Goal: Task Accomplishment & Management: Use online tool/utility

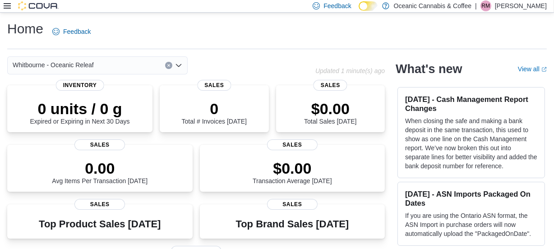
click at [8, 5] on icon at bounding box center [7, 5] width 7 height 5
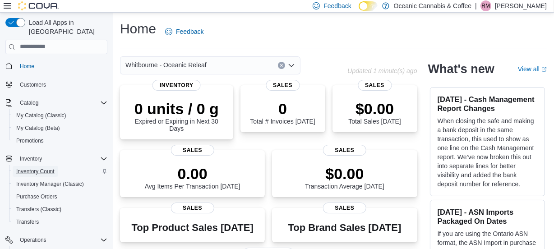
click at [31, 168] on span "Inventory Count" at bounding box center [35, 171] width 38 height 7
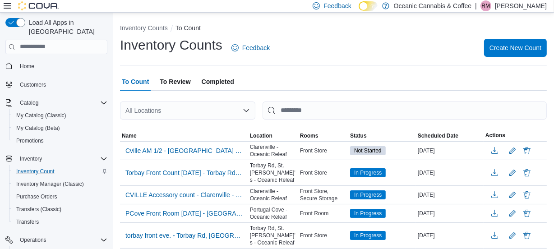
click at [9, 5] on icon at bounding box center [7, 5] width 7 height 7
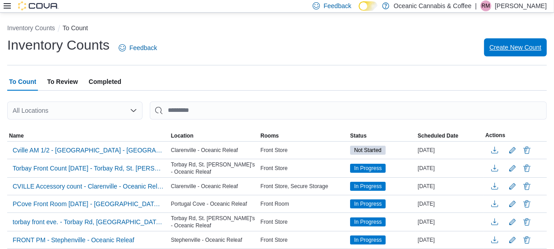
click at [507, 48] on span "Create New Count" at bounding box center [515, 47] width 52 height 9
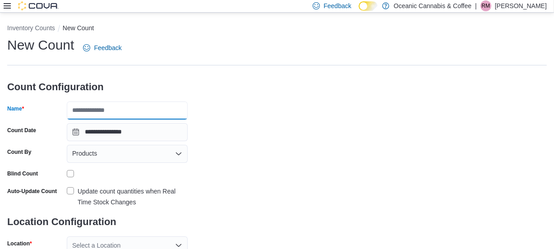
click at [93, 110] on input "Name" at bounding box center [127, 110] width 121 height 18
type input "**********"
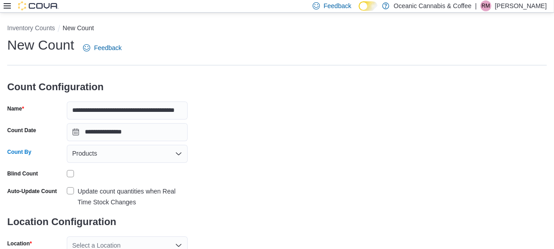
click at [180, 153] on icon "Open list of options" at bounding box center [178, 153] width 5 height 3
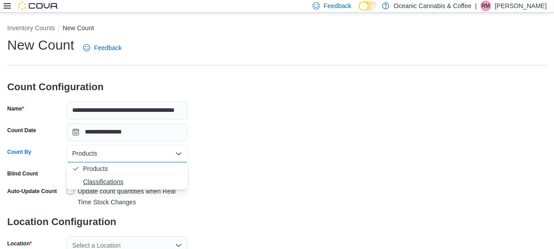
click at [106, 183] on span "Classifications" at bounding box center [132, 181] width 99 height 9
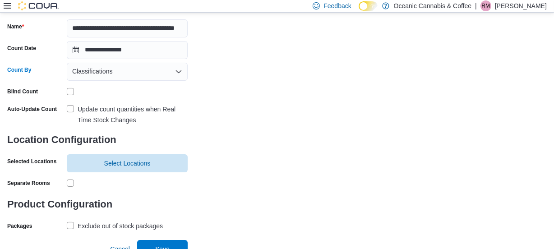
scroll to position [91, 0]
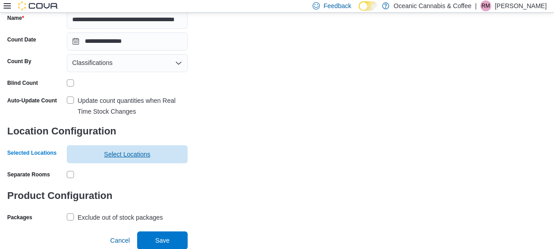
click at [114, 153] on span "Select Locations" at bounding box center [127, 154] width 46 height 9
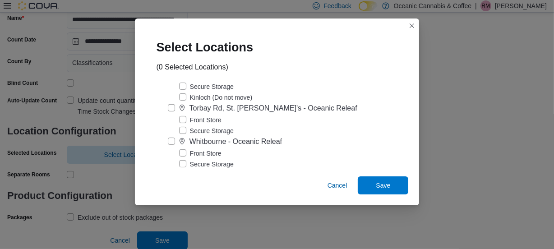
scroll to position [296, 0]
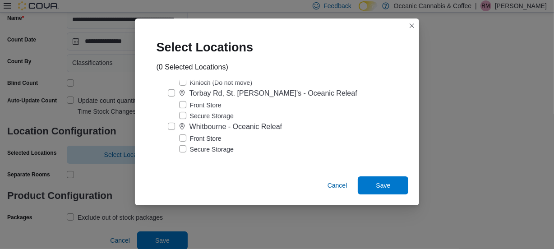
click at [186, 137] on label "Front Store" at bounding box center [200, 138] width 42 height 11
click at [363, 181] on span "Save" at bounding box center [383, 185] width 40 height 18
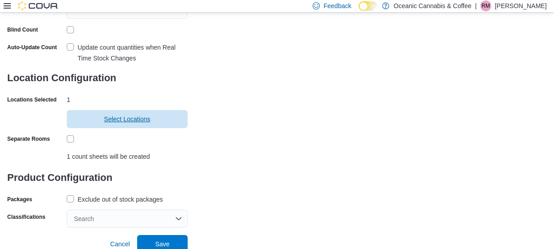
scroll to position [147, 0]
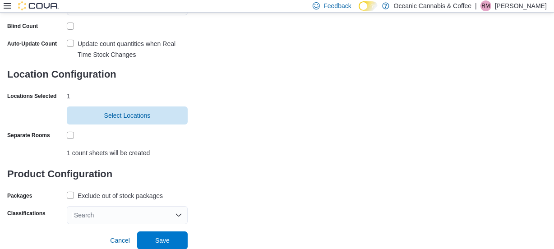
click at [72, 192] on label "Exclude out of stock packages" at bounding box center [115, 195] width 96 height 11
click at [174, 213] on div "Search" at bounding box center [127, 215] width 121 height 18
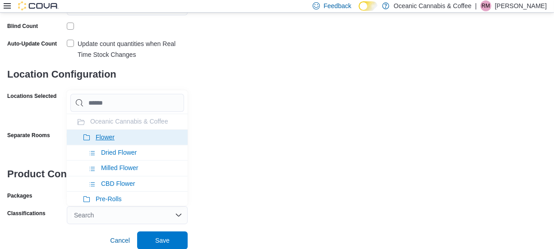
click at [85, 137] on icon at bounding box center [86, 137] width 7 height 7
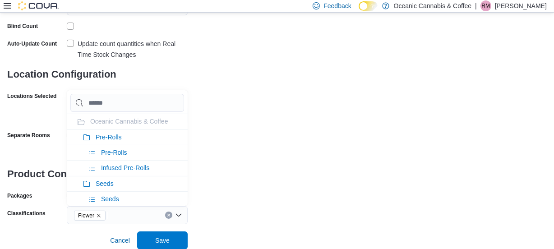
click at [85, 137] on icon at bounding box center [86, 137] width 7 height 7
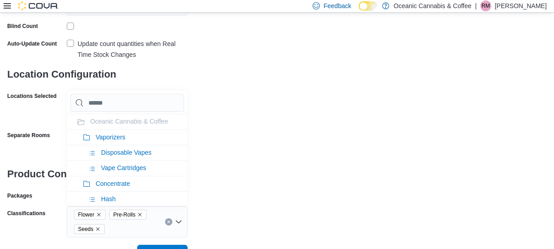
click at [85, 137] on icon at bounding box center [86, 137] width 7 height 7
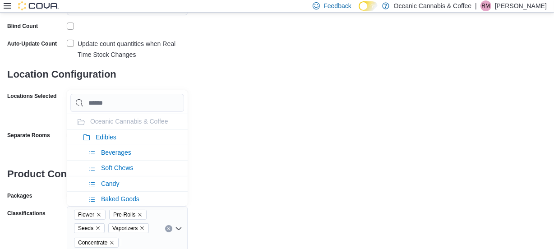
click at [85, 137] on icon at bounding box center [86, 137] width 7 height 7
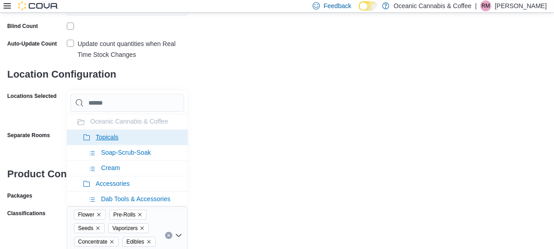
click at [87, 137] on icon at bounding box center [86, 137] width 7 height 7
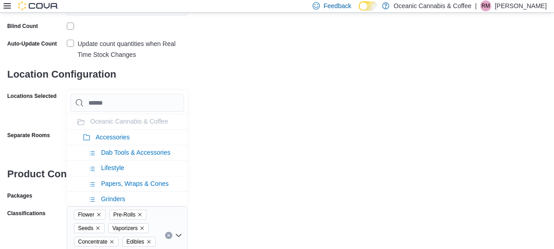
scroll to position [188, 0]
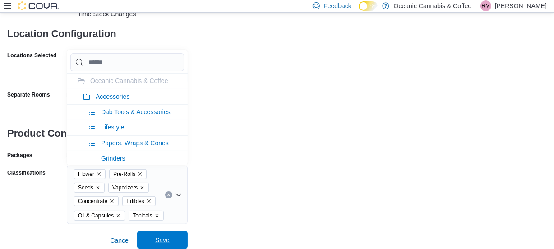
click at [160, 239] on span "Save" at bounding box center [162, 239] width 14 height 9
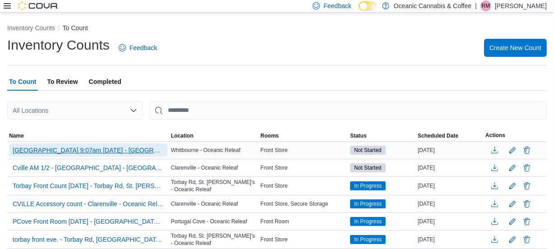
click at [66, 151] on span "[GEOGRAPHIC_DATA] 9:07am [DATE] - [GEOGRAPHIC_DATA] - [GEOGRAPHIC_DATA] Releaf" at bounding box center [88, 150] width 151 height 9
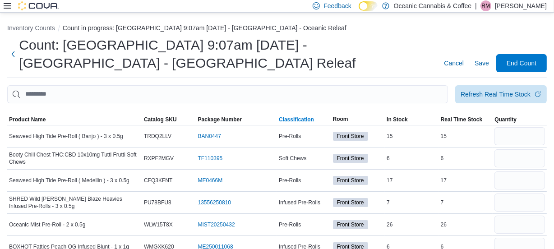
click at [298, 119] on span "Classification" at bounding box center [296, 119] width 35 height 7
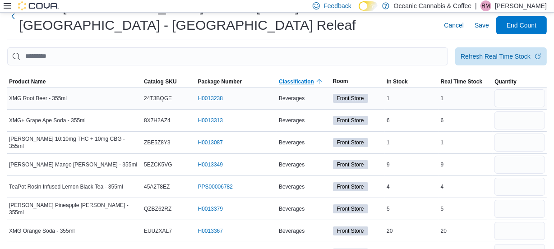
scroll to position [41, 0]
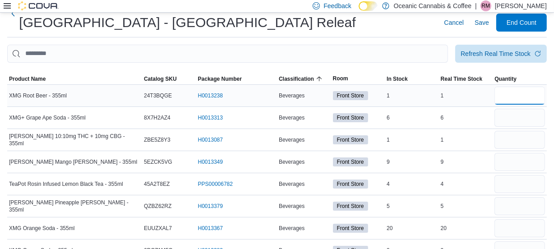
click at [524, 94] on input "number" at bounding box center [519, 96] width 50 height 18
type input "*"
click at [509, 119] on input "number" at bounding box center [519, 118] width 50 height 18
type input "*"
click at [511, 134] on input "number" at bounding box center [519, 140] width 50 height 18
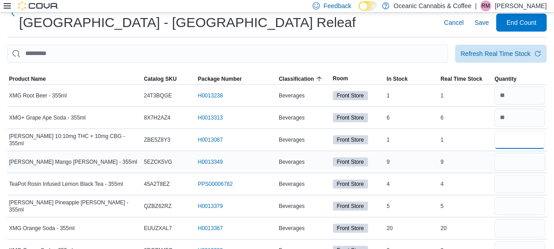
type input "*"
click at [515, 160] on input "number" at bounding box center [519, 162] width 50 height 18
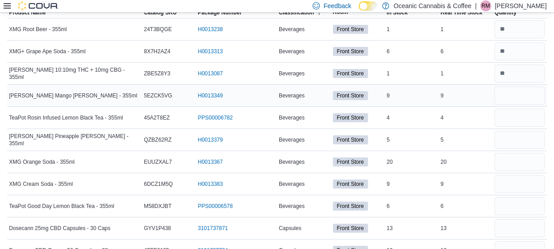
scroll to position [123, 0]
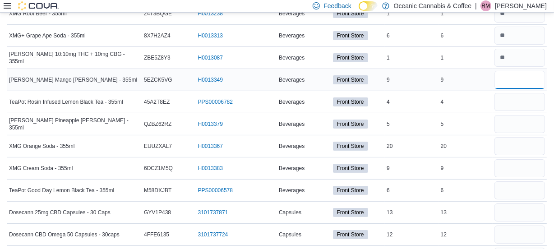
click at [510, 72] on input "number" at bounding box center [519, 80] width 50 height 18
type input "*"
click at [512, 101] on input "number" at bounding box center [519, 102] width 50 height 18
type input "*"
click at [513, 123] on input "number" at bounding box center [519, 124] width 50 height 18
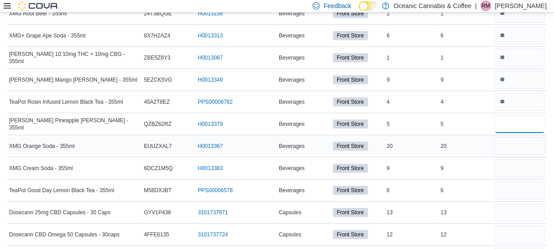
type input "*"
click at [514, 153] on input "number" at bounding box center [519, 146] width 50 height 18
type input "**"
click at [516, 163] on input "number" at bounding box center [519, 168] width 50 height 18
type input "*"
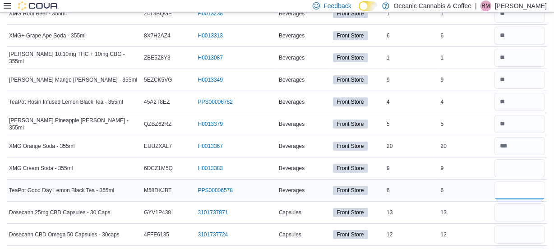
click at [518, 192] on input "number" at bounding box center [519, 190] width 50 height 18
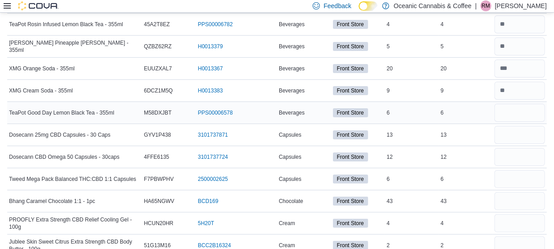
scroll to position [205, 0]
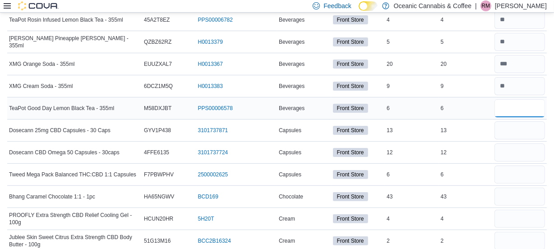
click at [522, 108] on input "number" at bounding box center [519, 108] width 50 height 18
type input "*"
click at [530, 129] on input "number" at bounding box center [519, 130] width 50 height 18
type input "*"
type input "**"
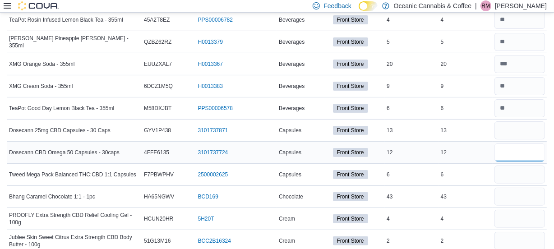
click at [537, 151] on input "number" at bounding box center [519, 152] width 50 height 18
type input "**"
click at [526, 178] on input "number" at bounding box center [519, 174] width 50 height 18
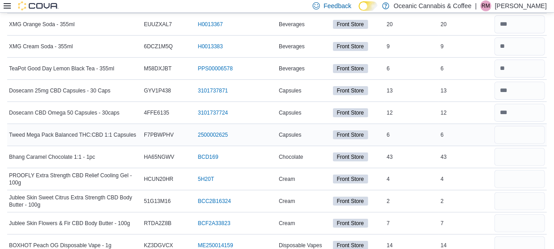
scroll to position [246, 0]
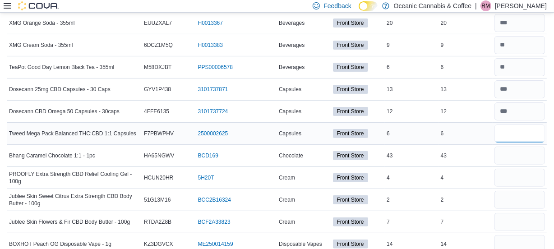
click at [505, 131] on input "number" at bounding box center [519, 133] width 50 height 18
type input "*"
click at [513, 152] on input "number" at bounding box center [519, 156] width 50 height 18
click at [517, 177] on input "number" at bounding box center [519, 178] width 50 height 18
type input "*"
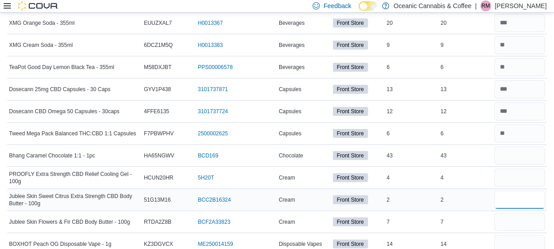
click at [510, 202] on input "number" at bounding box center [519, 200] width 50 height 18
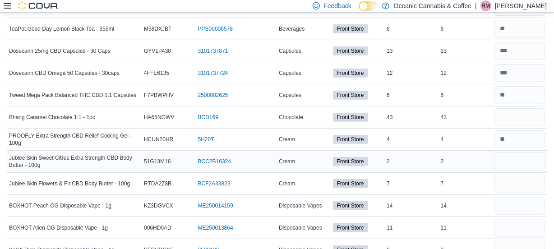
scroll to position [287, 0]
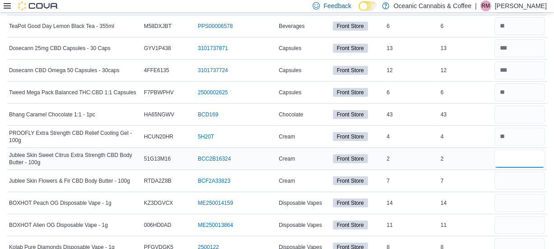
click at [508, 156] on input "number" at bounding box center [519, 159] width 50 height 18
type input "*"
click at [518, 177] on input "number" at bounding box center [519, 181] width 50 height 18
type input "*"
click at [518, 105] on input "number" at bounding box center [519, 114] width 50 height 18
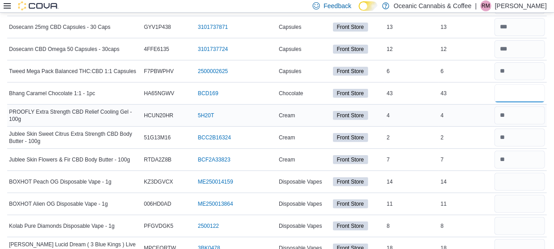
type input "**"
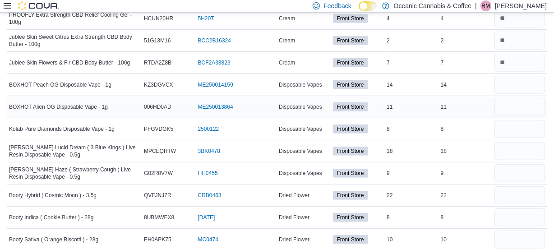
scroll to position [410, 0]
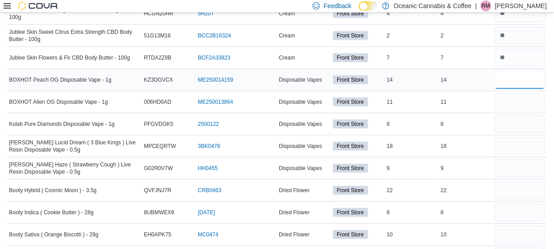
click at [511, 76] on input "number" at bounding box center [519, 80] width 50 height 18
type input "**"
click at [522, 99] on input "number" at bounding box center [519, 102] width 50 height 18
type input "**"
click at [518, 147] on input "number" at bounding box center [519, 146] width 50 height 18
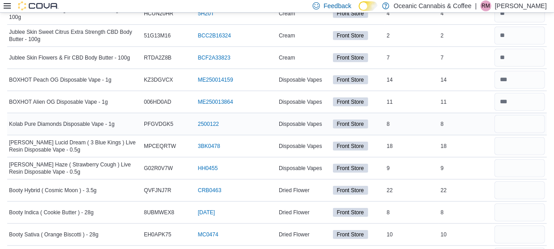
click at [513, 132] on div at bounding box center [519, 124] width 54 height 22
click at [512, 122] on input "number" at bounding box center [519, 124] width 50 height 18
type input "*"
click at [525, 146] on input "number" at bounding box center [519, 146] width 50 height 18
type input "**"
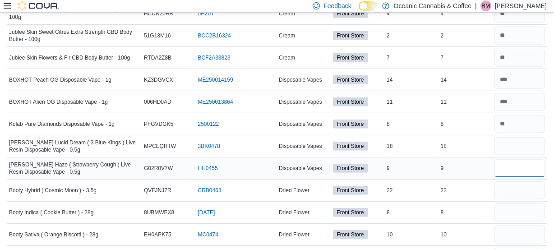
click at [527, 172] on input "number" at bounding box center [519, 168] width 50 height 18
type input "*"
click at [523, 185] on input "number" at bounding box center [519, 190] width 50 height 18
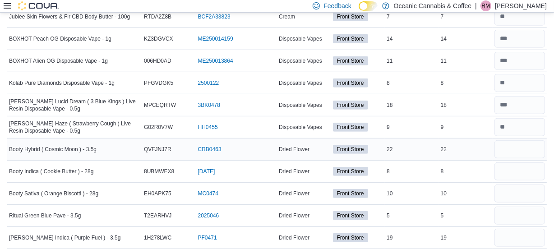
scroll to position [491, 0]
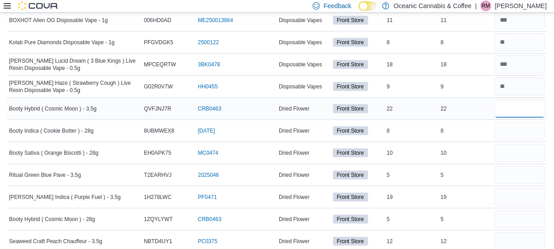
click at [510, 111] on input "number" at bounding box center [519, 109] width 50 height 18
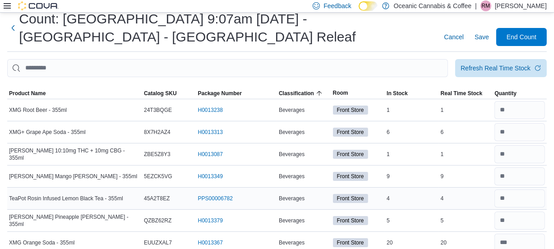
scroll to position [0, 0]
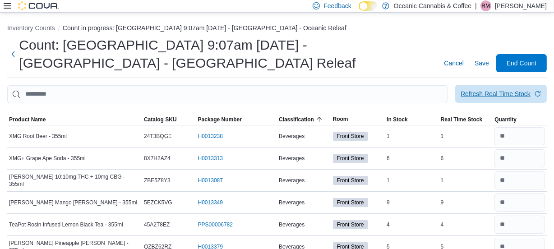
click at [495, 94] on div "Refresh Real Time Stock" at bounding box center [495, 93] width 70 height 9
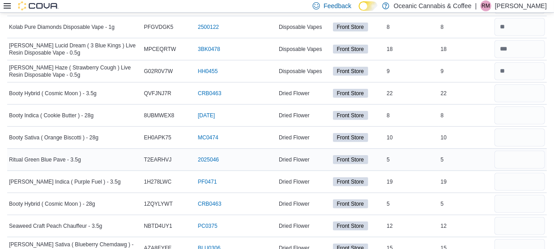
scroll to position [491, 0]
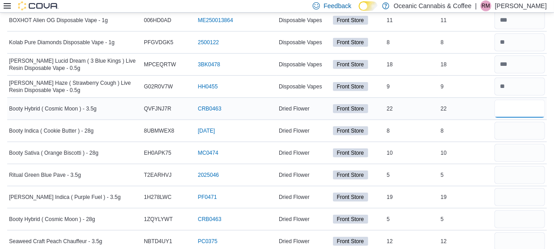
click at [516, 108] on input "number" at bounding box center [519, 109] width 50 height 18
type input "**"
click at [509, 134] on input "number" at bounding box center [519, 131] width 50 height 18
type input "*"
click at [527, 154] on input "number" at bounding box center [519, 153] width 50 height 18
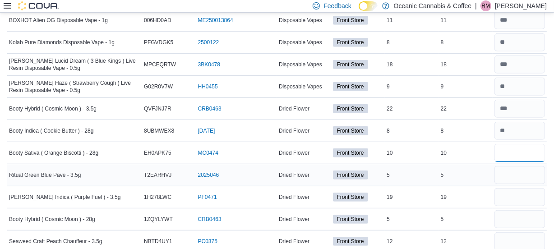
type input "**"
click at [514, 177] on input "number" at bounding box center [519, 175] width 50 height 18
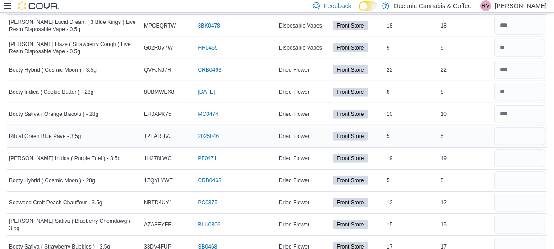
scroll to position [532, 0]
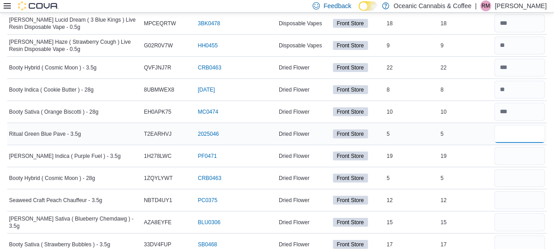
click at [527, 136] on input "number" at bounding box center [519, 134] width 50 height 18
type input "*"
click at [513, 160] on input "number" at bounding box center [519, 156] width 50 height 18
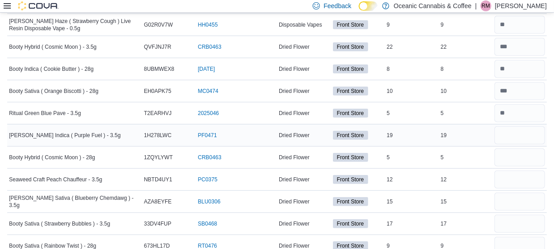
scroll to position [573, 0]
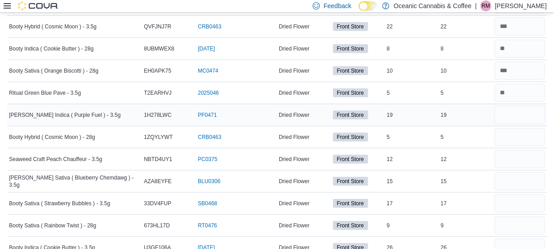
click at [514, 104] on div at bounding box center [519, 115] width 54 height 22
click at [517, 122] on div at bounding box center [519, 115] width 54 height 22
click at [535, 106] on input "number" at bounding box center [519, 115] width 50 height 18
type input "**"
click at [522, 133] on input "number" at bounding box center [519, 137] width 50 height 18
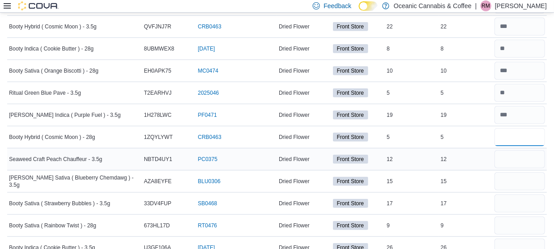
type input "*"
click at [514, 158] on input "number" at bounding box center [519, 159] width 50 height 18
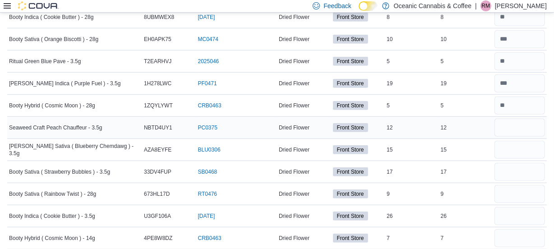
scroll to position [655, 0]
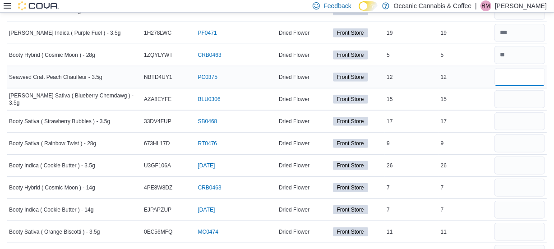
click at [518, 78] on input "number" at bounding box center [519, 77] width 50 height 18
type input "**"
click at [516, 99] on input "number" at bounding box center [519, 99] width 50 height 18
click at [517, 125] on input "number" at bounding box center [519, 121] width 50 height 18
click at [519, 91] on input "number" at bounding box center [519, 99] width 50 height 18
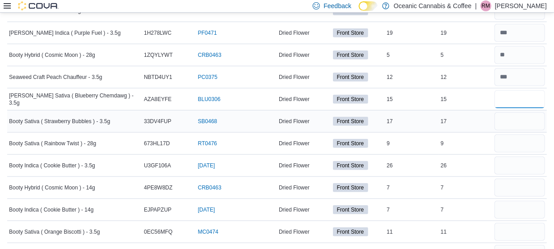
type input "**"
click at [518, 117] on input "number" at bounding box center [519, 121] width 50 height 18
type input "**"
click at [522, 148] on input "number" at bounding box center [519, 143] width 50 height 18
type input "*"
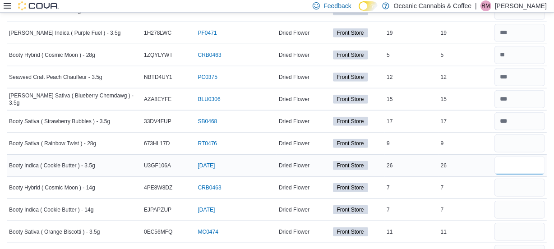
click at [527, 161] on input "number" at bounding box center [519, 165] width 50 height 18
type input "**"
click at [523, 192] on input "number" at bounding box center [519, 188] width 50 height 18
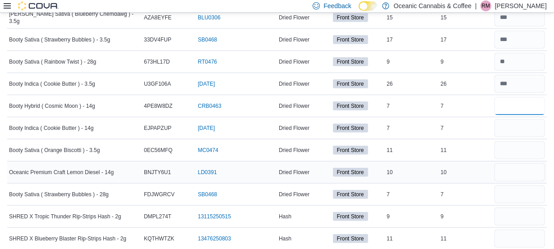
scroll to position [738, 0]
type input "*"
click at [517, 122] on input "number" at bounding box center [519, 128] width 50 height 18
type input "*"
drag, startPoint x: 514, startPoint y: 139, endPoint x: 514, endPoint y: 147, distance: 8.6
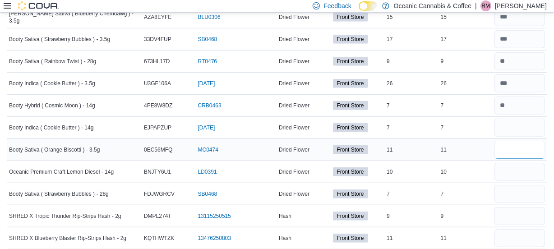
click at [514, 141] on input "number" at bounding box center [519, 150] width 50 height 18
click at [514, 148] on input "number" at bounding box center [519, 150] width 50 height 18
type input "**"
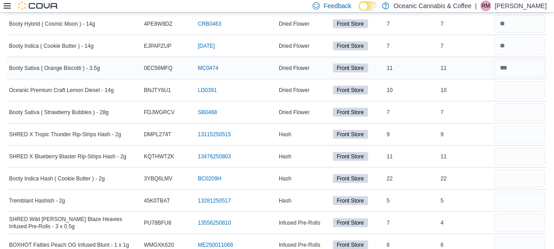
scroll to position [820, 0]
click at [508, 90] on input "number" at bounding box center [519, 90] width 50 height 18
type input "**"
click at [516, 113] on input "number" at bounding box center [519, 112] width 50 height 18
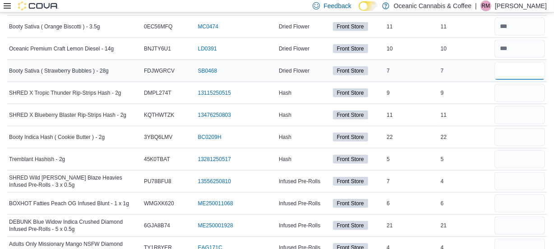
click at [522, 66] on input "number" at bounding box center [519, 71] width 50 height 18
type input "*"
click at [515, 92] on input "number" at bounding box center [519, 93] width 50 height 18
type input "*"
click at [520, 114] on input "number" at bounding box center [519, 115] width 50 height 18
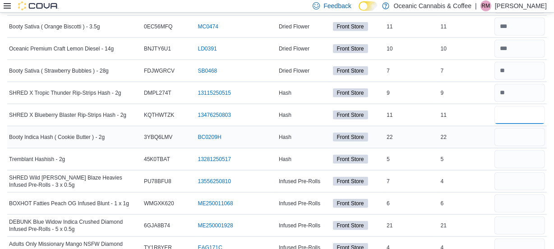
type input "**"
click at [528, 135] on input "number" at bounding box center [519, 137] width 50 height 18
type input "**"
click at [525, 158] on input "number" at bounding box center [519, 159] width 50 height 18
type input "*"
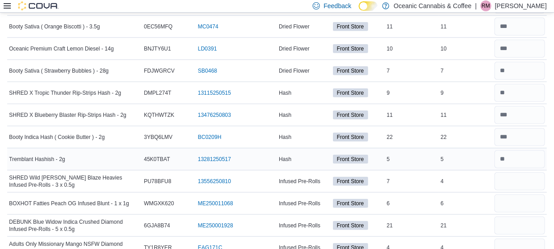
scroll to position [902, 0]
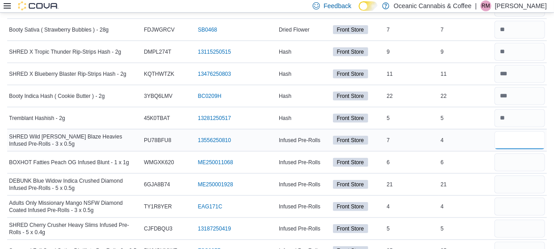
click at [525, 131] on input "number" at bounding box center [519, 140] width 50 height 18
type input "*"
click at [527, 167] on input "number" at bounding box center [519, 162] width 50 height 18
type input "*"
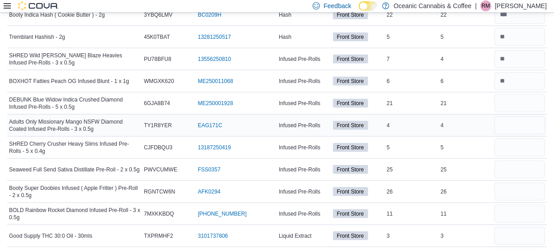
scroll to position [983, 0]
click at [517, 98] on input "number" at bounding box center [519, 103] width 50 height 18
type input "**"
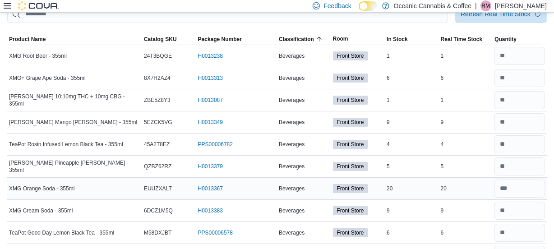
scroll to position [0, 0]
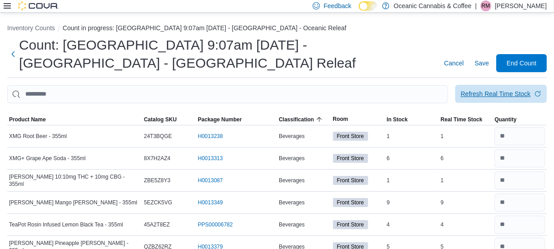
click at [501, 92] on div "Refresh Real Time Stock" at bounding box center [495, 93] width 70 height 9
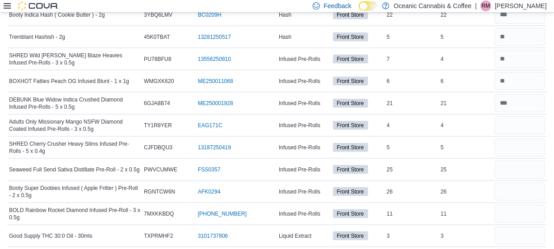
scroll to position [983, 0]
click at [516, 128] on input "number" at bounding box center [519, 125] width 50 height 18
type input "*"
click at [517, 138] on input "number" at bounding box center [519, 147] width 50 height 18
type input "*"
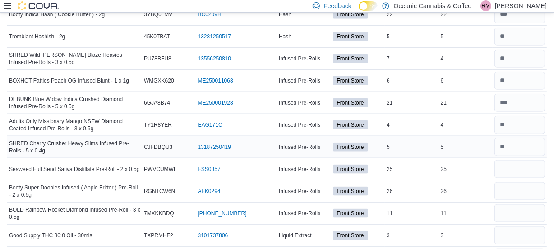
scroll to position [1106, 0]
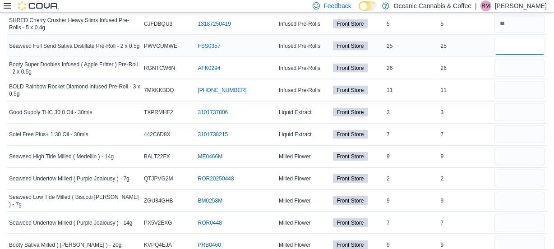
click at [518, 43] on input "number" at bounding box center [519, 46] width 50 height 18
type input "**"
click at [516, 69] on input "number" at bounding box center [519, 68] width 50 height 18
type input "**"
click at [517, 86] on input "number" at bounding box center [519, 90] width 50 height 18
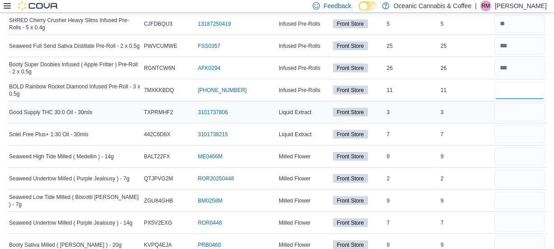
type input "**"
click at [513, 112] on input "number" at bounding box center [519, 112] width 50 height 18
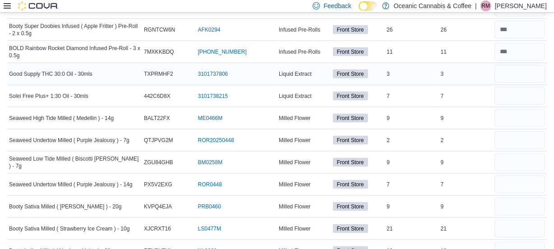
scroll to position [1147, 0]
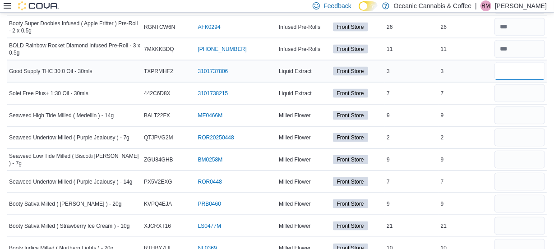
click at [518, 68] on input "number" at bounding box center [519, 71] width 50 height 18
type input "*"
click at [519, 87] on input "number" at bounding box center [519, 93] width 50 height 18
type input "*"
click at [523, 116] on input "number" at bounding box center [519, 115] width 50 height 18
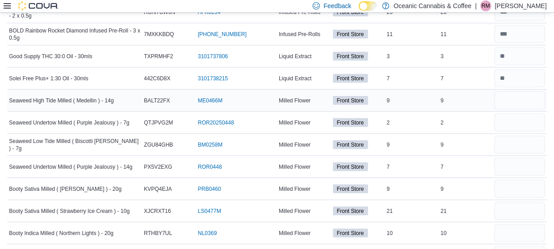
scroll to position [1188, 0]
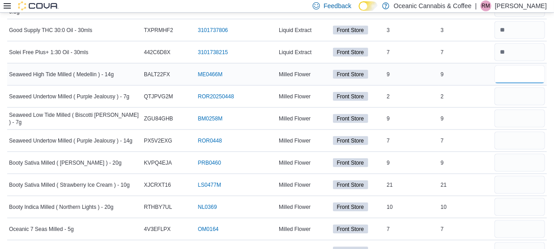
click at [510, 66] on input "number" at bounding box center [519, 74] width 50 height 18
type input "*"
click at [513, 99] on input "number" at bounding box center [519, 96] width 50 height 18
type input "*"
click at [509, 110] on input "number" at bounding box center [519, 119] width 50 height 18
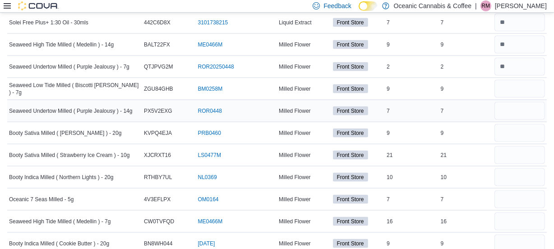
scroll to position [1229, 0]
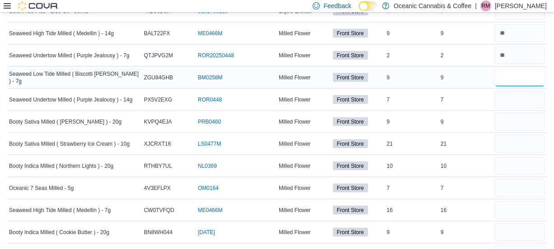
click at [539, 79] on input "number" at bounding box center [519, 78] width 50 height 18
type input "*"
click at [509, 105] on input "number" at bounding box center [519, 100] width 50 height 18
type input "*"
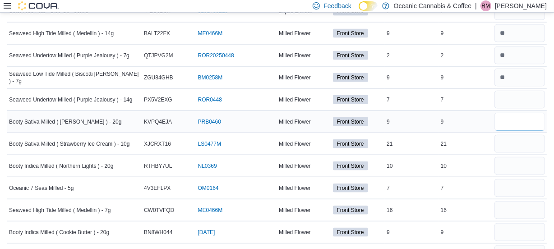
click at [526, 115] on input "number" at bounding box center [519, 122] width 50 height 18
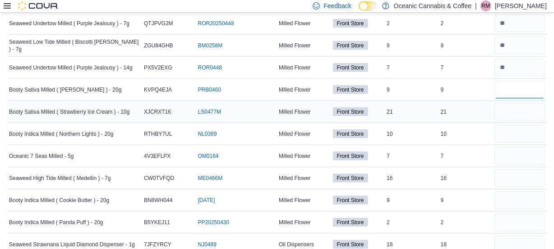
scroll to position [1270, 0]
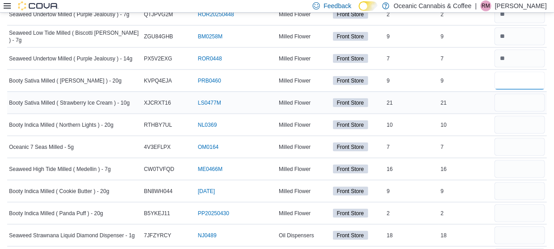
type input "*"
click at [519, 105] on input "number" at bounding box center [519, 103] width 50 height 18
type input "**"
click at [515, 126] on input "number" at bounding box center [519, 125] width 50 height 18
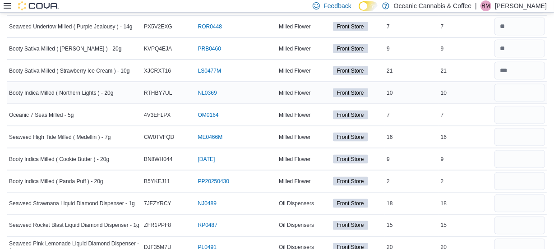
scroll to position [1311, 0]
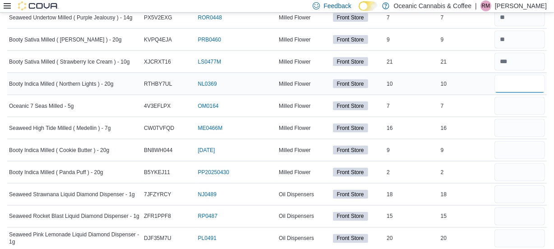
click at [511, 76] on input "number" at bounding box center [519, 84] width 50 height 18
type input "**"
click at [516, 98] on input "number" at bounding box center [519, 106] width 50 height 18
type input "*"
click at [518, 121] on input "number" at bounding box center [519, 128] width 50 height 18
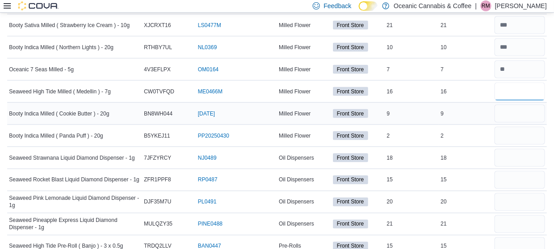
scroll to position [1352, 0]
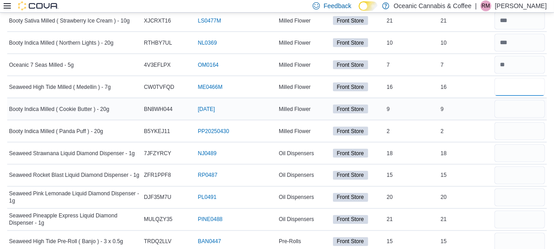
type input "**"
click at [505, 110] on input "number" at bounding box center [519, 109] width 50 height 18
type input "*"
click at [520, 125] on input "number" at bounding box center [519, 131] width 50 height 18
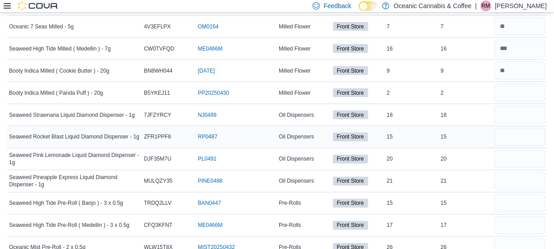
scroll to position [1393, 0]
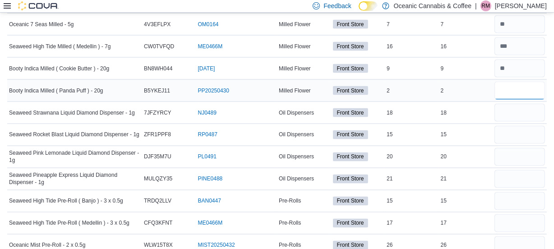
click at [521, 92] on input "number" at bounding box center [519, 91] width 50 height 18
type input "*"
click at [510, 110] on input "number" at bounding box center [519, 113] width 50 height 18
type input "**"
click at [520, 134] on input "number" at bounding box center [519, 135] width 50 height 18
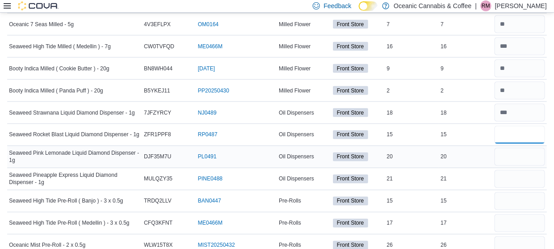
type input "**"
click at [532, 155] on input "number" at bounding box center [519, 157] width 50 height 18
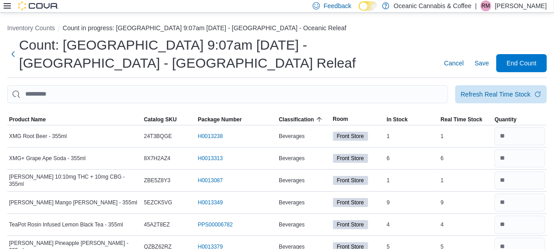
scroll to position [0, 0]
click at [510, 92] on div "Refresh Real Time Stock" at bounding box center [495, 93] width 70 height 9
click at [514, 97] on div "Refresh Real Time Stock" at bounding box center [495, 93] width 70 height 9
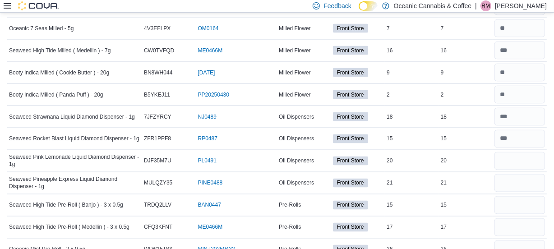
scroll to position [1393, 0]
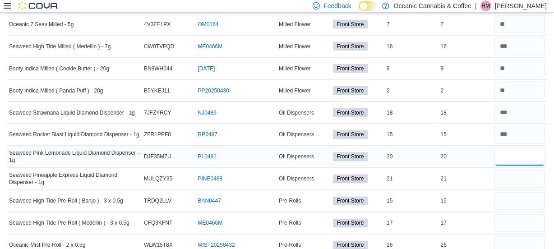
click at [518, 155] on input "number" at bounding box center [519, 157] width 50 height 18
type input "**"
click at [510, 179] on input "number" at bounding box center [519, 179] width 50 height 18
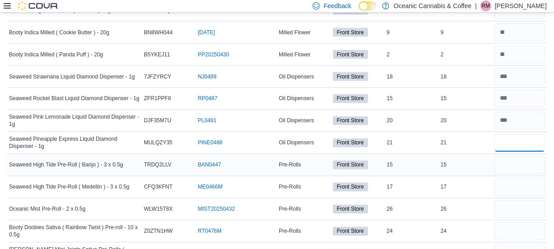
scroll to position [1434, 0]
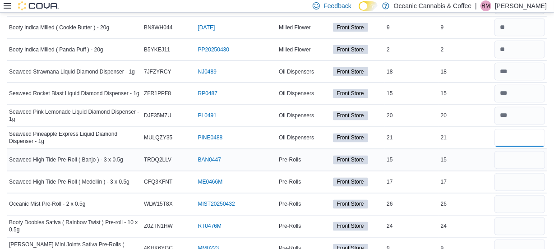
type input "**"
click at [524, 158] on input "number" at bounding box center [519, 160] width 50 height 18
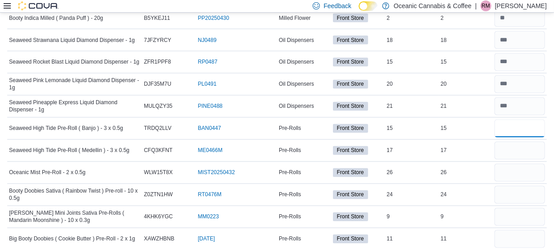
scroll to position [1475, 0]
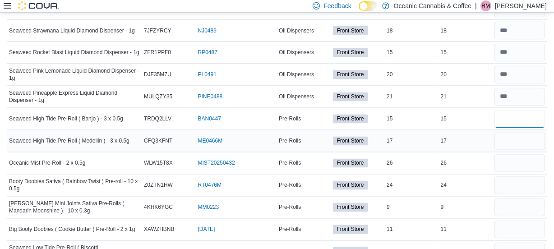
type input "**"
click at [525, 141] on input "number" at bounding box center [519, 141] width 50 height 18
type input "**"
click at [514, 161] on input "number" at bounding box center [519, 163] width 50 height 18
type input "**"
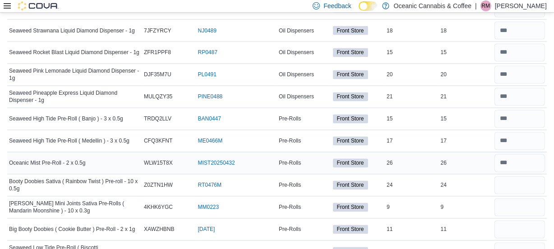
scroll to position [1557, 0]
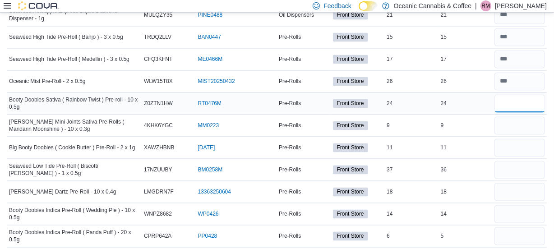
click at [518, 97] on input "number" at bounding box center [519, 103] width 50 height 18
type input "**"
click at [510, 124] on input "number" at bounding box center [519, 125] width 50 height 18
type input "*"
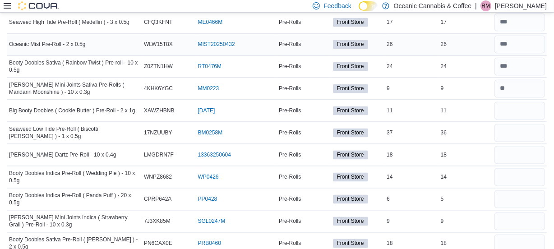
scroll to position [1598, 0]
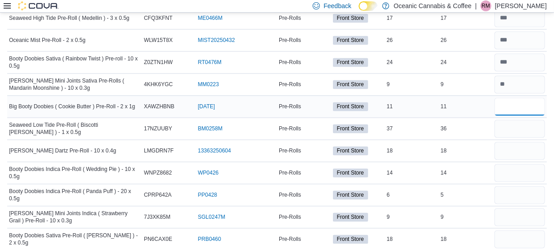
click at [513, 103] on input "number" at bounding box center [519, 106] width 50 height 18
type input "**"
click at [509, 127] on input "number" at bounding box center [519, 128] width 50 height 18
type input "**"
click at [514, 147] on input "number" at bounding box center [519, 151] width 50 height 18
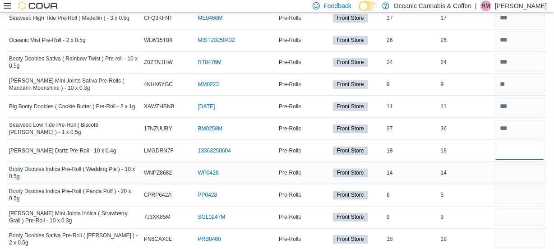
type input "**"
click at [520, 170] on input "number" at bounding box center [519, 173] width 50 height 18
type input "**"
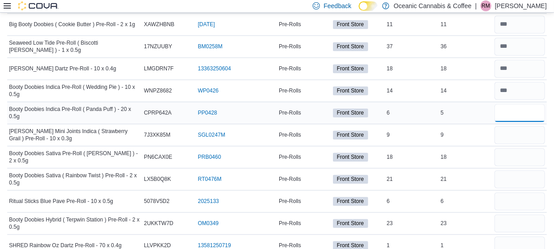
click at [514, 105] on input "number" at bounding box center [519, 113] width 50 height 18
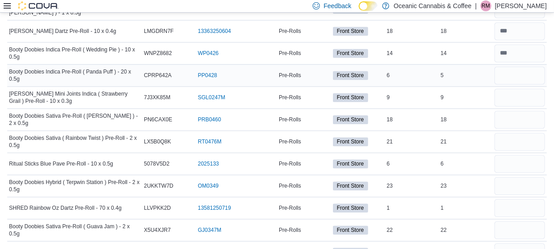
scroll to position [1721, 0]
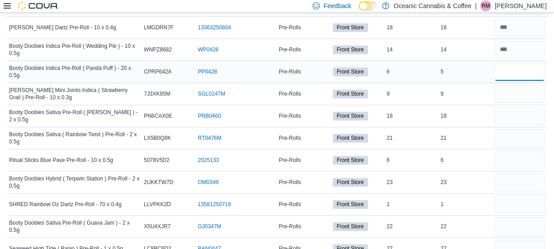
click at [514, 67] on input "number" at bounding box center [519, 72] width 50 height 18
type input "*"
click at [517, 97] on input "number" at bounding box center [519, 94] width 50 height 18
type input "*"
click at [521, 107] on input "number" at bounding box center [519, 116] width 50 height 18
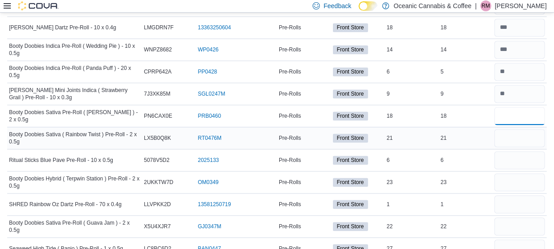
type input "**"
click at [520, 133] on input "number" at bounding box center [519, 138] width 50 height 18
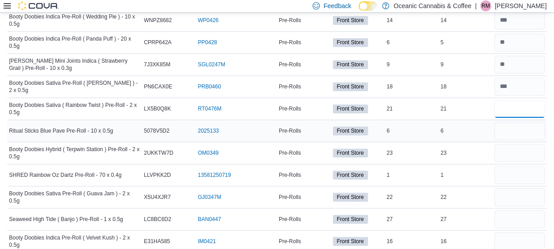
scroll to position [1762, 0]
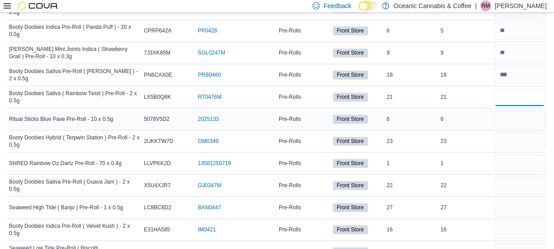
type input "**"
click at [516, 115] on input "number" at bounding box center [519, 119] width 50 height 18
type input "*"
click at [519, 140] on input "number" at bounding box center [519, 141] width 50 height 18
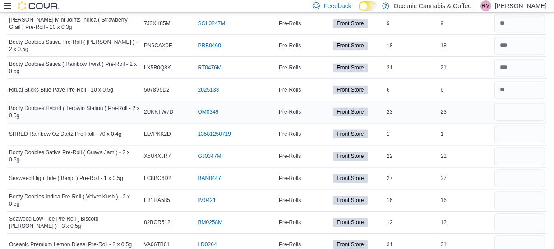
scroll to position [1803, 0]
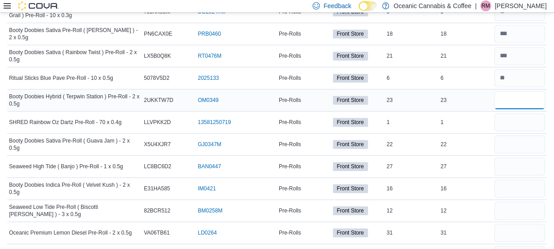
click at [518, 95] on input "number" at bounding box center [519, 100] width 50 height 18
type input "**"
click at [522, 116] on input "number" at bounding box center [519, 122] width 50 height 18
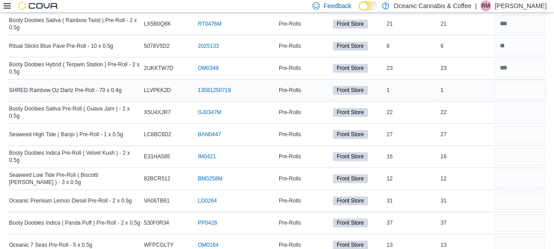
scroll to position [1844, 0]
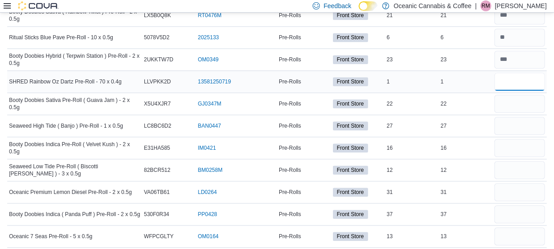
click at [520, 73] on input "number" at bounding box center [519, 82] width 50 height 18
type input "*"
click at [512, 100] on input "number" at bounding box center [519, 104] width 50 height 18
type input "**"
click at [515, 122] on input "number" at bounding box center [519, 126] width 50 height 18
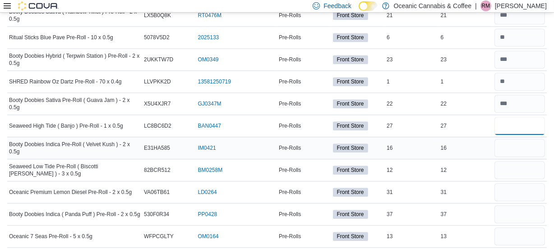
type input "**"
click at [504, 142] on input "number" at bounding box center [519, 148] width 50 height 18
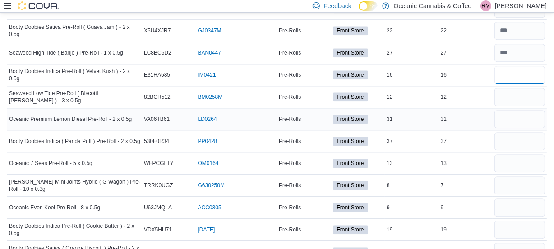
scroll to position [1926, 0]
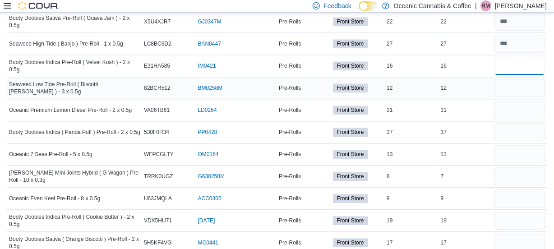
type input "**"
click at [517, 86] on input "number" at bounding box center [519, 88] width 50 height 18
type input "**"
click at [517, 102] on input "number" at bounding box center [519, 110] width 50 height 18
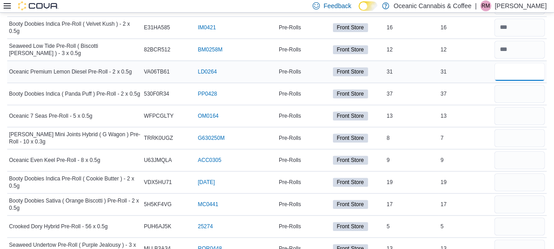
scroll to position [1967, 0]
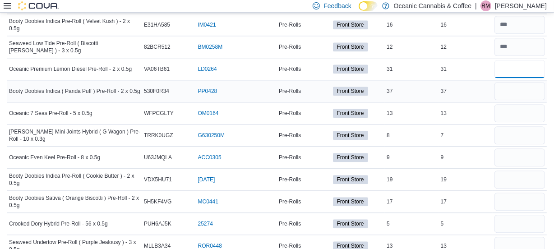
type input "**"
click at [520, 86] on input "number" at bounding box center [519, 91] width 50 height 18
type input "**"
click at [515, 106] on input "number" at bounding box center [519, 113] width 50 height 18
type input "**"
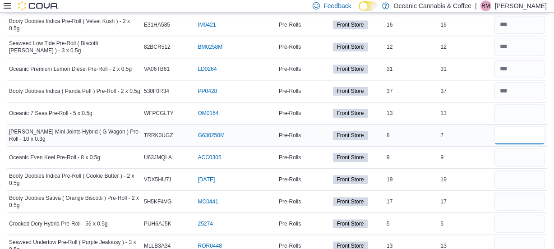
click at [518, 135] on input "number" at bounding box center [519, 135] width 50 height 18
type input "*"
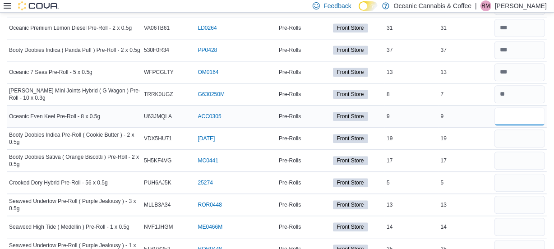
click at [513, 109] on input "number" at bounding box center [519, 116] width 50 height 18
type input "*"
click at [513, 137] on input "number" at bounding box center [519, 138] width 50 height 18
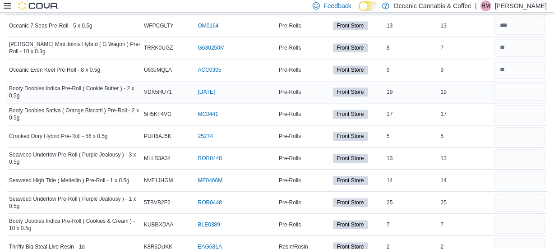
scroll to position [2090, 0]
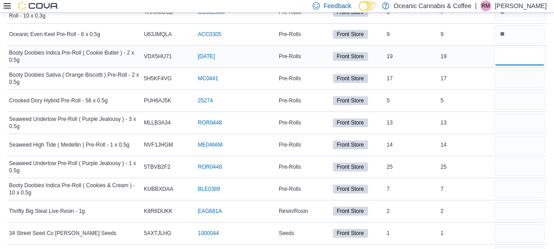
click at [513, 57] on input "number" at bounding box center [519, 56] width 50 height 18
type input "**"
click at [518, 74] on input "number" at bounding box center [519, 78] width 50 height 18
type input "**"
click at [512, 99] on input "number" at bounding box center [519, 101] width 50 height 18
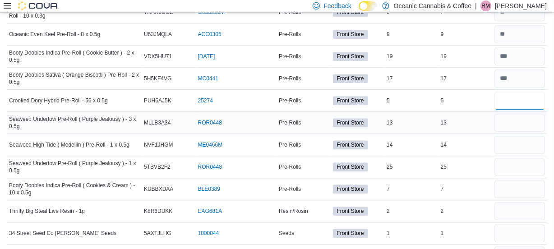
type input "*"
click at [513, 117] on input "number" at bounding box center [519, 123] width 50 height 18
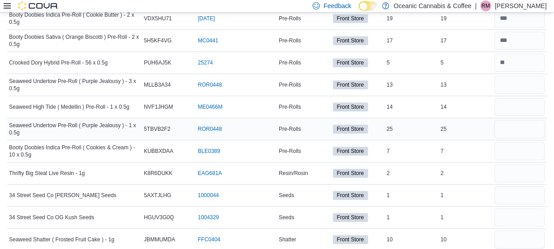
scroll to position [2131, 0]
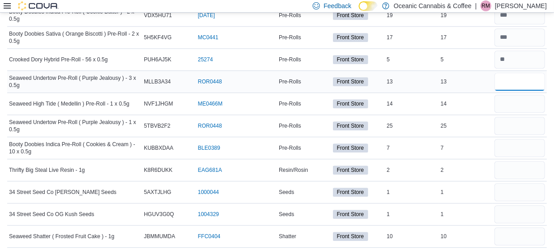
click at [509, 78] on input "number" at bounding box center [519, 82] width 50 height 18
type input "**"
click at [516, 102] on input "number" at bounding box center [519, 104] width 50 height 18
type input "**"
click at [522, 127] on input "number" at bounding box center [519, 126] width 50 height 18
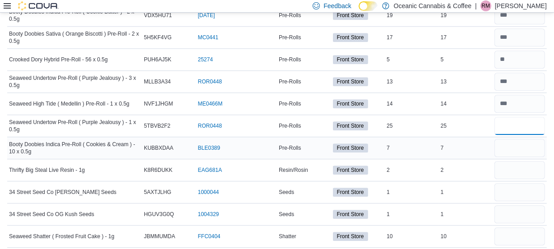
type input "**"
click at [519, 145] on input "number" at bounding box center [519, 148] width 50 height 18
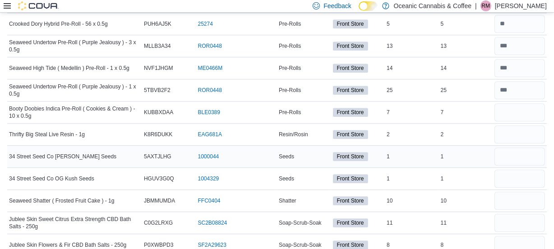
scroll to position [2172, 0]
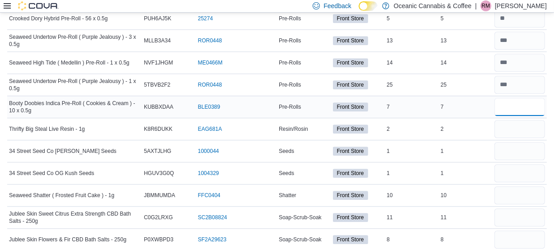
click at [516, 98] on input "number" at bounding box center [519, 107] width 50 height 18
type input "*"
click at [513, 128] on input "number" at bounding box center [519, 129] width 50 height 18
type input "*"
click at [519, 142] on input "number" at bounding box center [519, 151] width 50 height 18
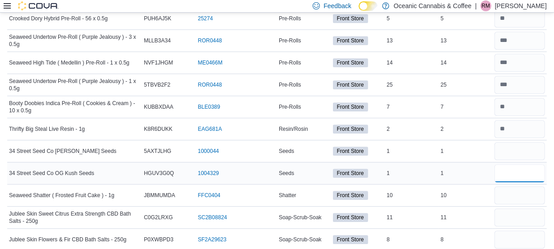
click at [519, 173] on input "number" at bounding box center [519, 173] width 50 height 18
click at [520, 190] on input "number" at bounding box center [519, 195] width 50 height 18
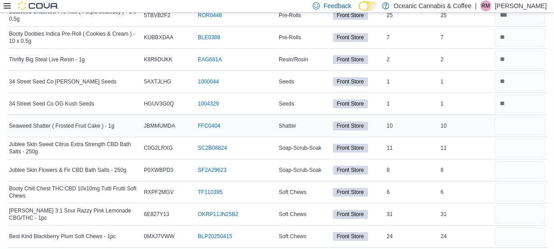
scroll to position [2254, 0]
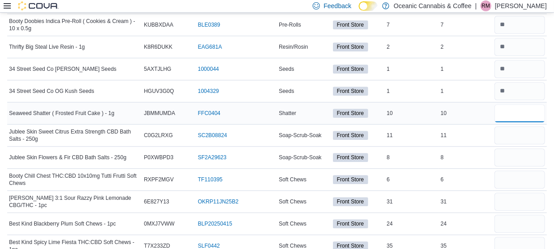
click at [519, 112] on input "number" at bounding box center [519, 113] width 50 height 18
click at [511, 135] on input "number" at bounding box center [519, 135] width 50 height 18
click at [514, 151] on input "number" at bounding box center [519, 157] width 50 height 18
click at [514, 171] on input "number" at bounding box center [519, 179] width 50 height 18
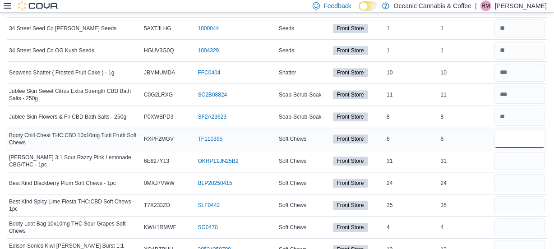
click at [517, 132] on input "number" at bounding box center [519, 139] width 50 height 18
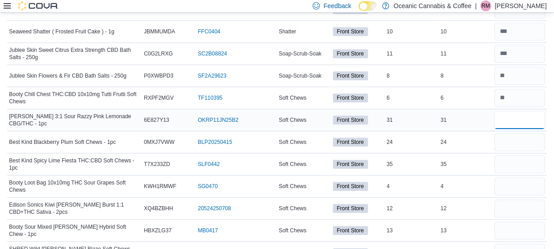
click at [516, 114] on input "number" at bounding box center [519, 120] width 50 height 18
click at [517, 136] on input "number" at bounding box center [519, 142] width 50 height 18
click at [532, 131] on div "**" at bounding box center [519, 142] width 54 height 22
click at [517, 166] on input "number" at bounding box center [519, 164] width 50 height 18
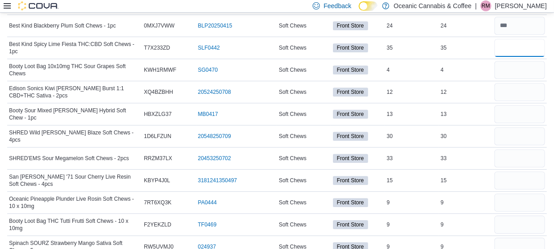
scroll to position [2459, 0]
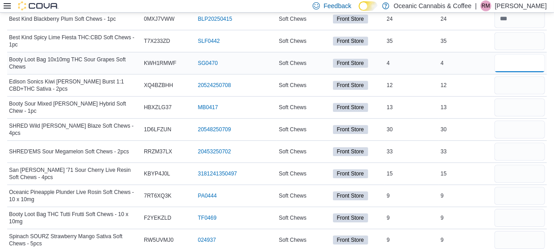
click at [514, 59] on input "number" at bounding box center [519, 63] width 50 height 18
click at [508, 80] on input "number" at bounding box center [519, 85] width 50 height 18
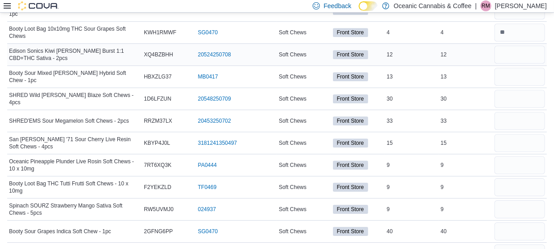
scroll to position [2500, 0]
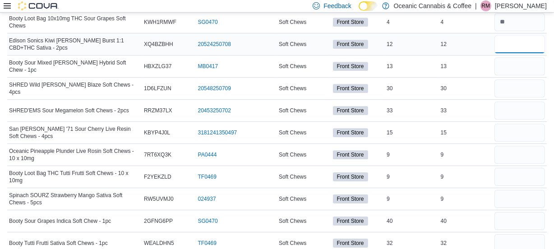
click at [523, 35] on input "number" at bounding box center [519, 44] width 50 height 18
click at [527, 59] on input "number" at bounding box center [519, 66] width 50 height 18
click at [518, 79] on input "number" at bounding box center [519, 88] width 50 height 18
click at [513, 103] on input "number" at bounding box center [519, 110] width 50 height 18
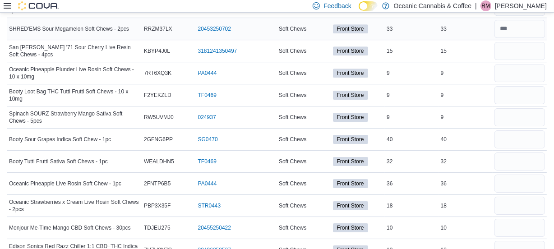
scroll to position [2582, 0]
click at [507, 51] on input "number" at bounding box center [519, 50] width 50 height 18
click at [513, 71] on input "number" at bounding box center [519, 73] width 50 height 18
click at [509, 91] on input "number" at bounding box center [519, 95] width 50 height 18
click at [501, 108] on input "number" at bounding box center [519, 117] width 50 height 18
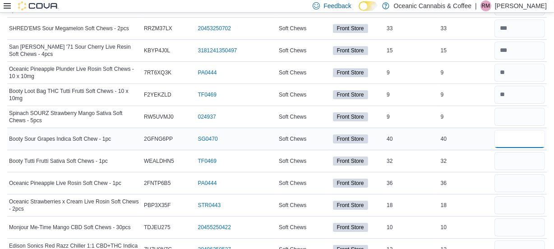
click at [526, 130] on input "number" at bounding box center [519, 139] width 50 height 18
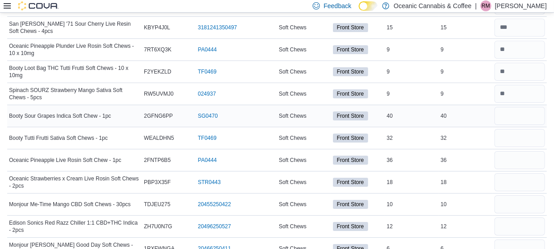
scroll to position [2623, 0]
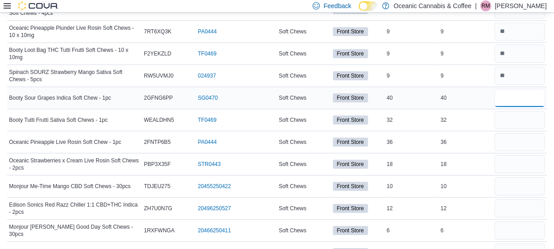
click at [517, 89] on input "number" at bounding box center [519, 98] width 50 height 18
click at [509, 111] on input "number" at bounding box center [519, 120] width 50 height 18
click at [506, 139] on input "number" at bounding box center [519, 142] width 50 height 18
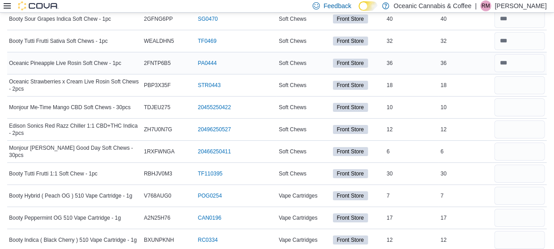
scroll to position [2705, 0]
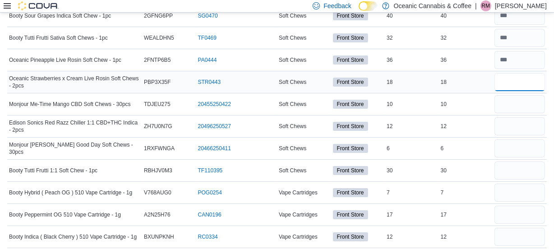
click at [521, 79] on input "number" at bounding box center [519, 82] width 50 height 18
click at [521, 100] on input "number" at bounding box center [519, 104] width 50 height 18
click at [518, 117] on input "number" at bounding box center [519, 126] width 50 height 18
click at [510, 143] on input "number" at bounding box center [519, 148] width 50 height 18
click at [513, 117] on input "number" at bounding box center [519, 126] width 50 height 18
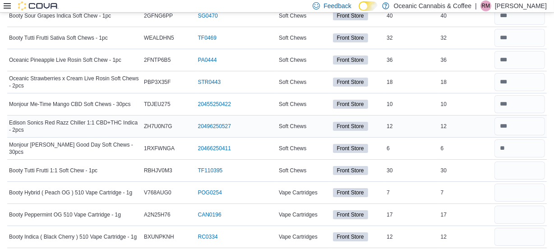
scroll to position [2786, 0]
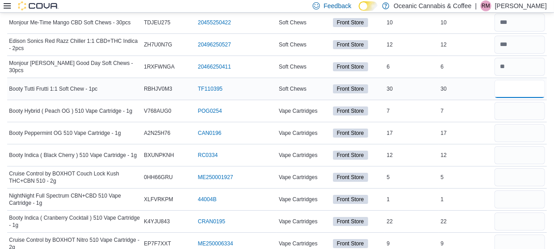
click at [518, 84] on input "number" at bounding box center [519, 89] width 50 height 18
click at [518, 102] on input "number" at bounding box center [519, 111] width 50 height 18
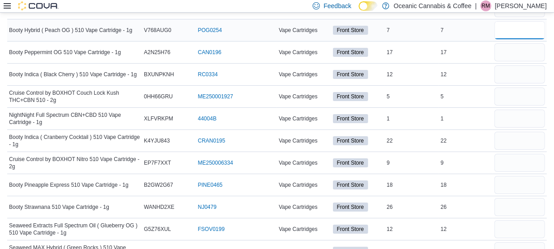
scroll to position [2827, 0]
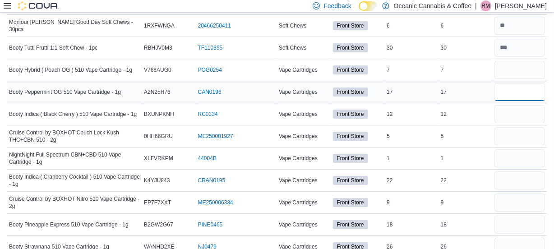
click at [510, 88] on input "number" at bounding box center [519, 92] width 50 height 18
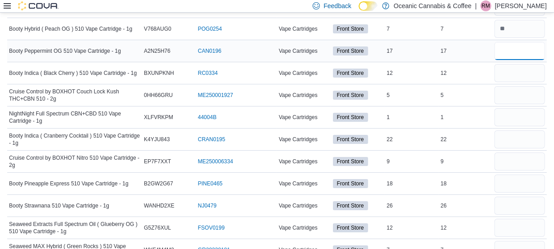
click at [509, 46] on input "number" at bounding box center [519, 51] width 50 height 18
click at [504, 70] on input "number" at bounding box center [519, 73] width 50 height 18
click at [509, 91] on input "number" at bounding box center [519, 95] width 50 height 18
click at [509, 110] on input "number" at bounding box center [519, 117] width 50 height 18
click at [530, 130] on input "number" at bounding box center [519, 139] width 50 height 18
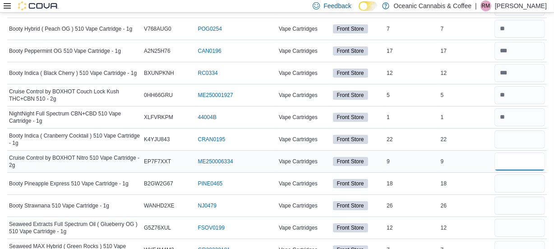
click at [506, 152] on input "number" at bounding box center [519, 161] width 50 height 18
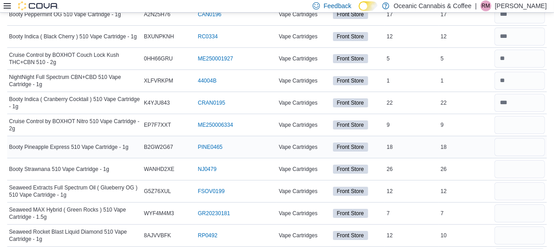
scroll to position [2909, 0]
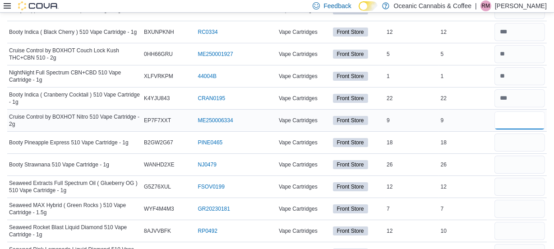
click at [522, 111] on input "number" at bounding box center [519, 120] width 50 height 18
click at [523, 135] on input "number" at bounding box center [519, 142] width 50 height 18
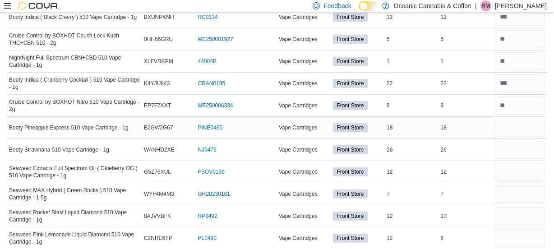
scroll to position [2925, 0]
click at [516, 118] on input "number" at bounding box center [519, 127] width 50 height 18
click at [519, 146] on input "number" at bounding box center [519, 149] width 50 height 18
click at [518, 170] on input "number" at bounding box center [519, 171] width 50 height 18
click at [526, 185] on input "number" at bounding box center [519, 193] width 50 height 18
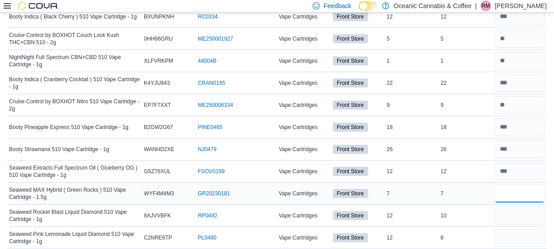
click at [516, 184] on input "number" at bounding box center [519, 193] width 50 height 18
click at [516, 213] on input "number" at bounding box center [519, 215] width 50 height 18
click at [518, 238] on input "number" at bounding box center [519, 238] width 50 height 18
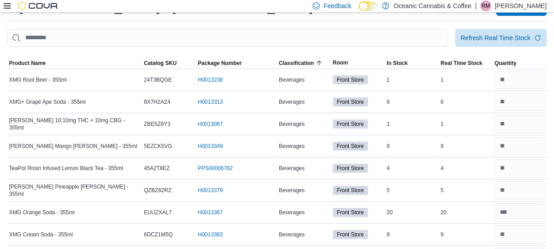
scroll to position [0, 0]
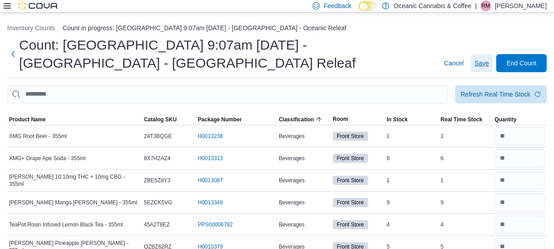
click at [487, 60] on span "Save" at bounding box center [481, 63] width 14 height 9
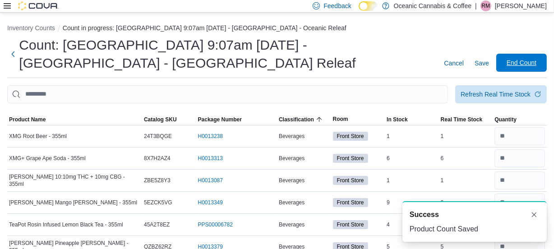
click at [525, 64] on span "End Count" at bounding box center [521, 62] width 30 height 9
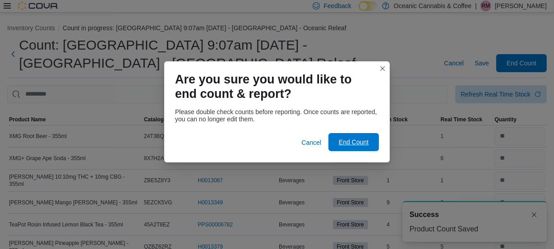
click at [350, 137] on span "End Count" at bounding box center [354, 142] width 40 height 18
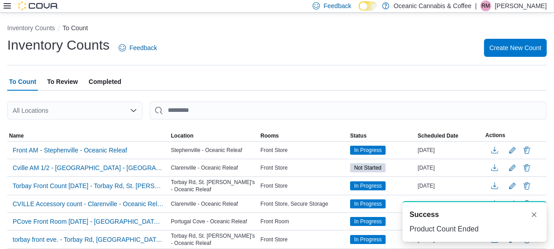
click at [59, 82] on span "To Review" at bounding box center [62, 82] width 31 height 18
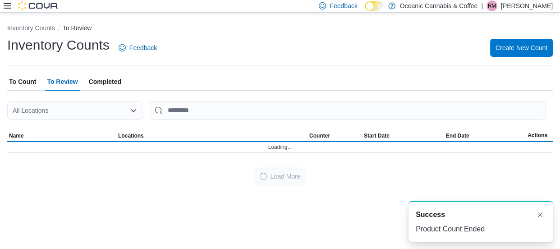
click at [132, 110] on icon "Open list of options" at bounding box center [133, 110] width 5 height 3
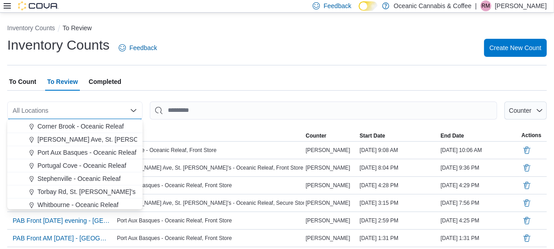
scroll to position [54, 0]
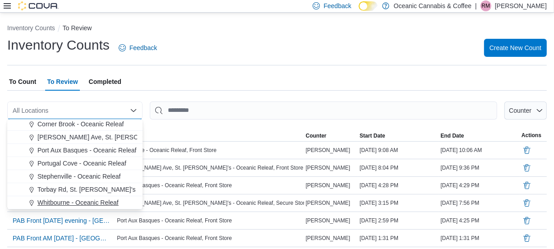
click at [83, 201] on span "Whitbourne - Oceanic Releaf" at bounding box center [77, 202] width 81 height 9
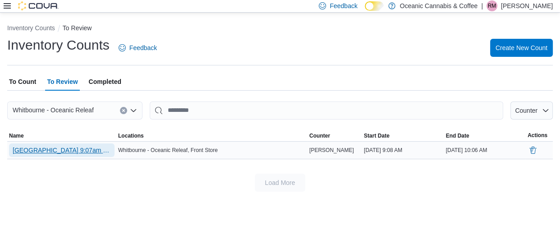
click at [65, 147] on span "[GEOGRAPHIC_DATA] 9:07am [DATE] - [GEOGRAPHIC_DATA] - [GEOGRAPHIC_DATA] Releaf" at bounding box center [62, 150] width 98 height 9
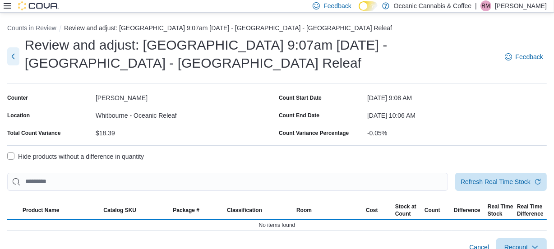
click at [18, 54] on button "Next" at bounding box center [13, 56] width 12 height 18
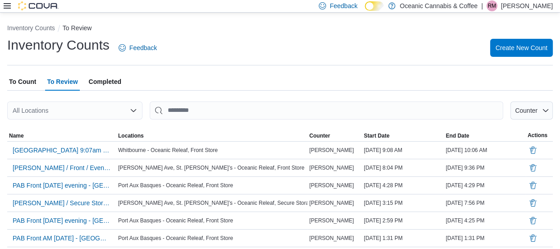
click at [23, 79] on span "To Count" at bounding box center [22, 82] width 27 height 18
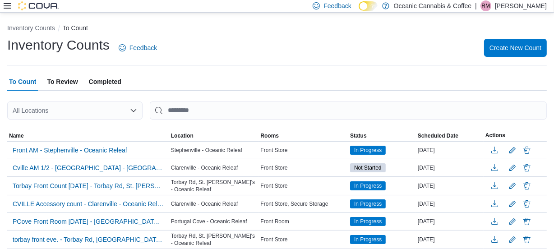
click at [57, 79] on span "To Review" at bounding box center [62, 82] width 31 height 18
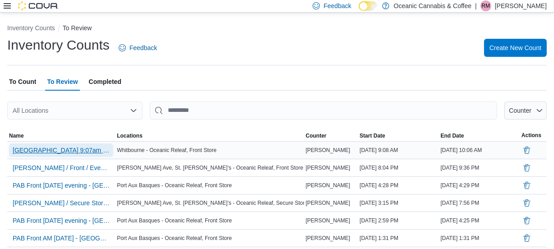
click at [64, 148] on span "[GEOGRAPHIC_DATA] 9:07am [DATE] - [GEOGRAPHIC_DATA] - [GEOGRAPHIC_DATA] Releaf" at bounding box center [61, 150] width 97 height 9
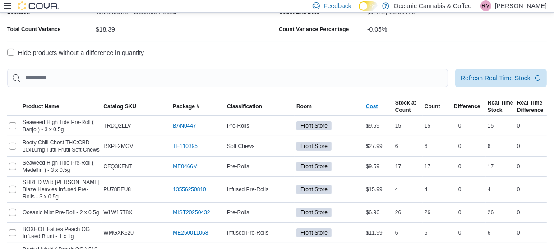
scroll to position [123, 0]
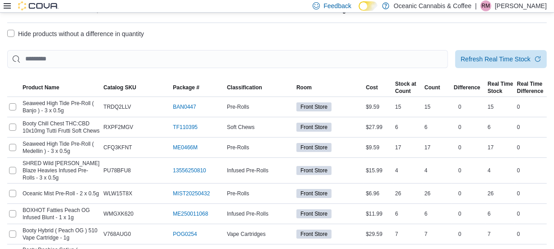
click at [11, 33] on label "Hide products without a difference in quantity" at bounding box center [75, 33] width 137 height 11
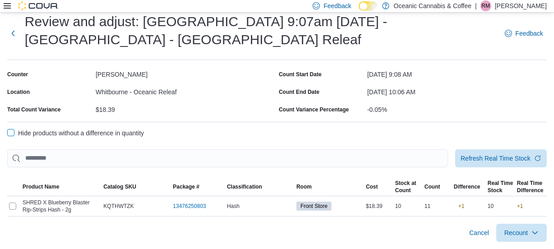
scroll to position [23, 0]
click at [523, 228] on span "Recount" at bounding box center [515, 232] width 23 height 9
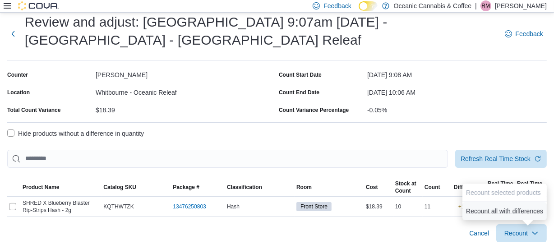
click at [471, 206] on span "Recount all with differences" at bounding box center [504, 210] width 77 height 9
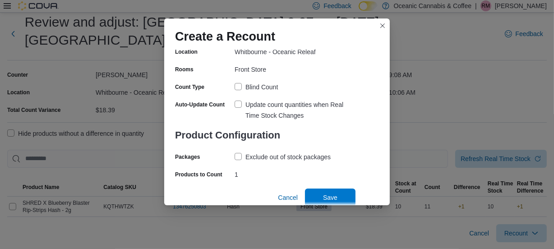
scroll to position [80, 0]
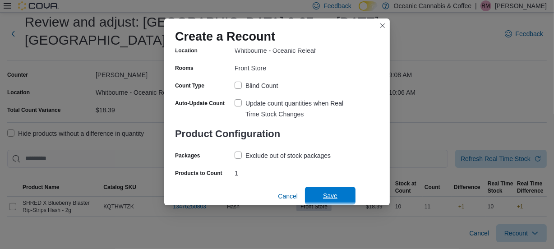
click at [328, 191] on span "Save" at bounding box center [330, 196] width 40 height 18
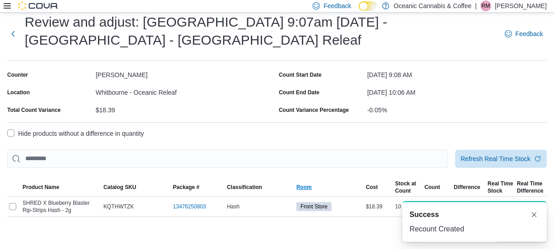
scroll to position [0, 0]
click at [16, 33] on button "Next" at bounding box center [13, 33] width 12 height 18
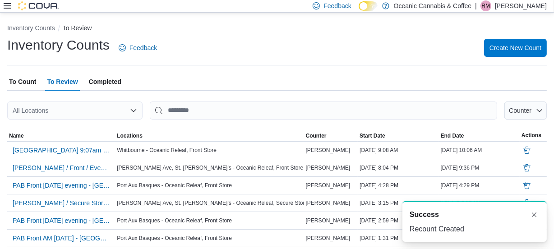
click at [23, 79] on span "To Count" at bounding box center [22, 82] width 27 height 18
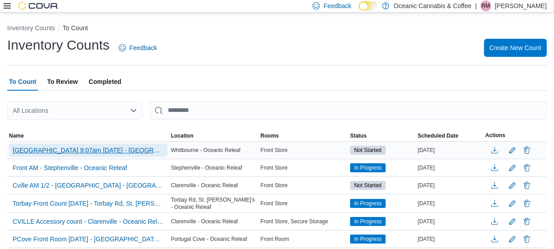
click at [107, 148] on span "[GEOGRAPHIC_DATA] 9:07am [DATE] - [GEOGRAPHIC_DATA] - [GEOGRAPHIC_DATA] Releaf …" at bounding box center [88, 150] width 151 height 9
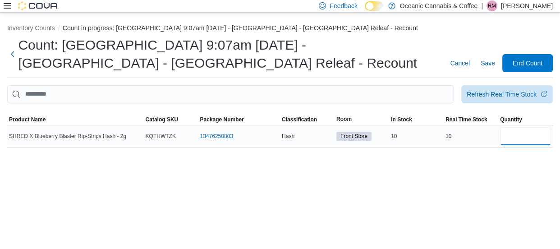
click at [514, 136] on input "number" at bounding box center [525, 136] width 51 height 18
click at [528, 140] on input "number" at bounding box center [525, 136] width 51 height 18
click at [486, 63] on span "Save" at bounding box center [488, 63] width 14 height 9
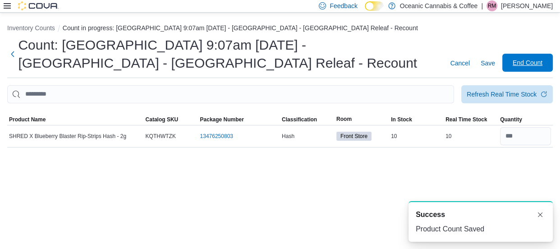
click at [531, 66] on span "End Count" at bounding box center [528, 62] width 30 height 9
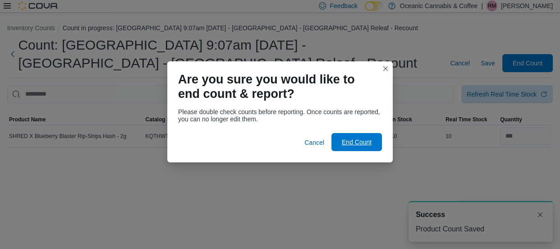
click at [355, 140] on span "End Count" at bounding box center [357, 141] width 30 height 9
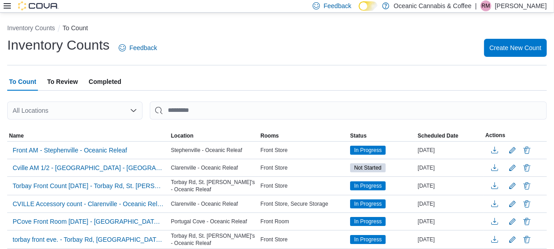
click at [61, 79] on span "To Review" at bounding box center [62, 82] width 31 height 18
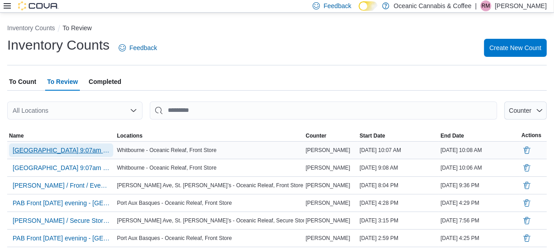
click at [50, 149] on span "[GEOGRAPHIC_DATA] 9:07am [DATE] - [GEOGRAPHIC_DATA] - [GEOGRAPHIC_DATA] Releaf …" at bounding box center [61, 150] width 97 height 9
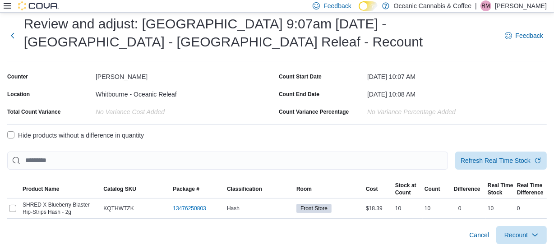
scroll to position [23, 0]
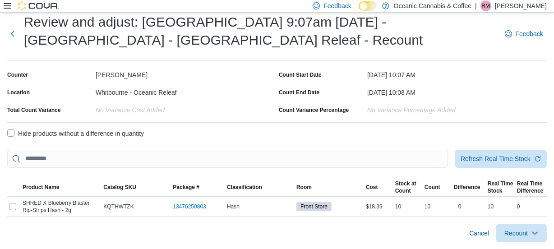
click at [8, 131] on label "Hide products without a difference in quantity" at bounding box center [75, 133] width 137 height 11
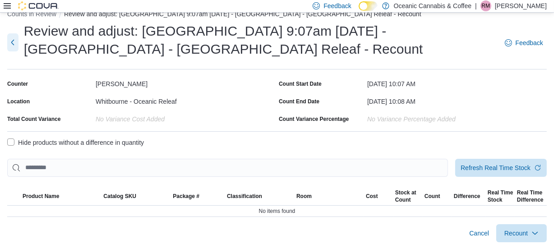
click at [12, 42] on button "Next" at bounding box center [12, 42] width 11 height 18
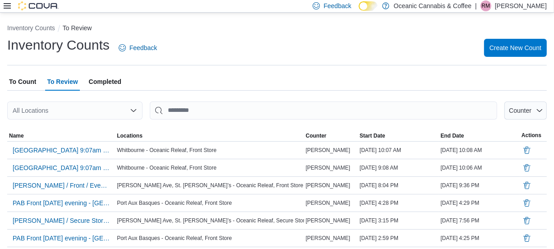
click at [7, 7] on icon at bounding box center [7, 5] width 7 height 7
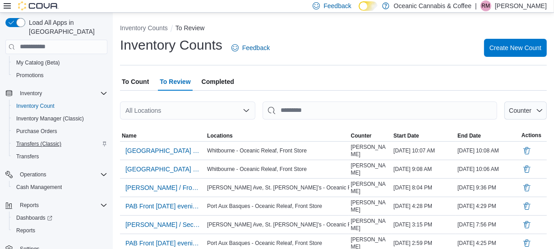
scroll to position [66, 0]
click at [26, 224] on span "Reports" at bounding box center [25, 229] width 19 height 11
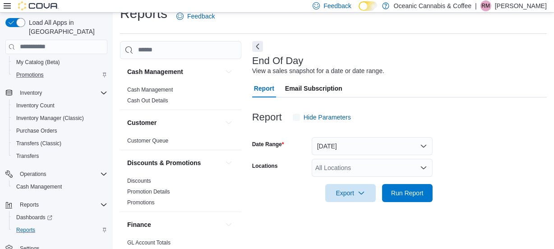
scroll to position [19, 0]
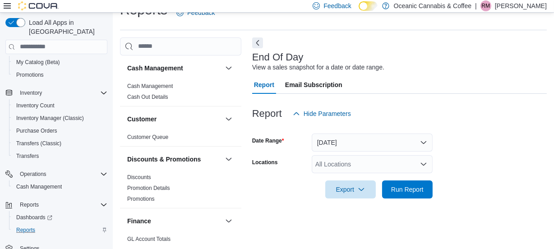
click at [5, 1] on div at bounding box center [31, 5] width 55 height 9
click at [9, 6] on icon at bounding box center [7, 5] width 7 height 5
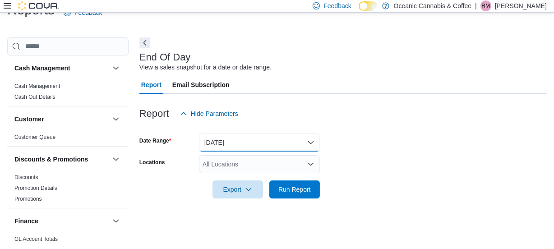
click at [311, 141] on button "[DATE]" at bounding box center [259, 142] width 121 height 18
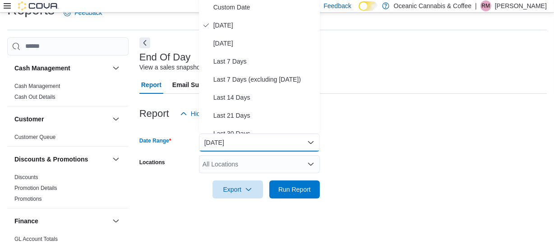
scroll to position [17, 0]
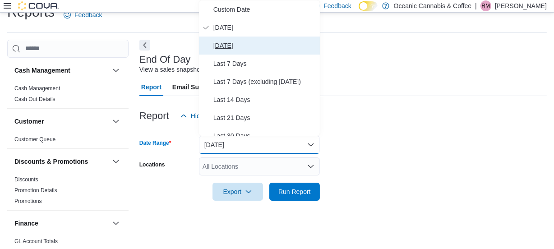
click at [228, 47] on span "[DATE]" at bounding box center [264, 45] width 103 height 11
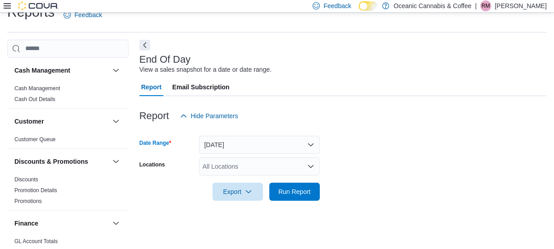
click at [310, 163] on icon "Open list of options" at bounding box center [310, 166] width 7 height 7
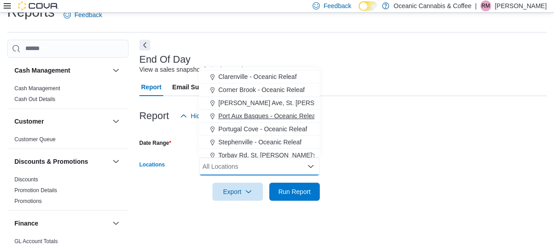
scroll to position [54, 0]
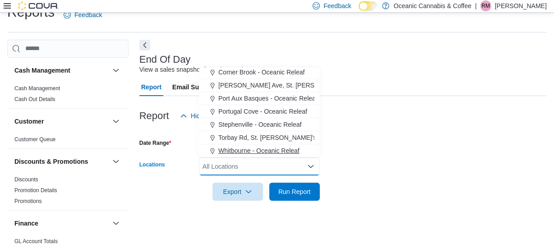
click at [278, 150] on span "Whitbourne - Oceanic Releaf" at bounding box center [258, 150] width 81 height 9
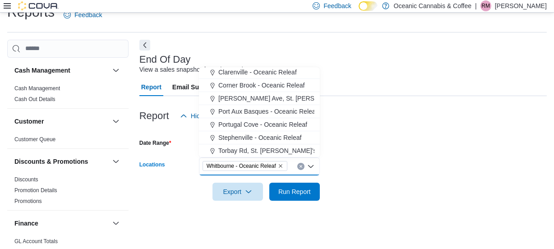
scroll to position [41, 0]
click at [286, 192] on span "Run Report" at bounding box center [294, 191] width 32 height 9
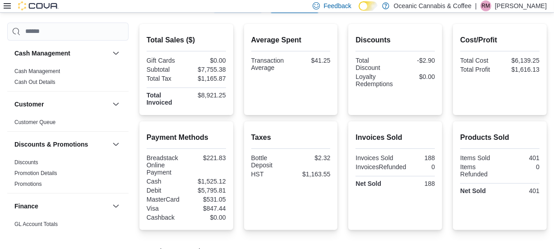
scroll to position [225, 0]
